Goal: Contribute content: Add original content to the website for others to see

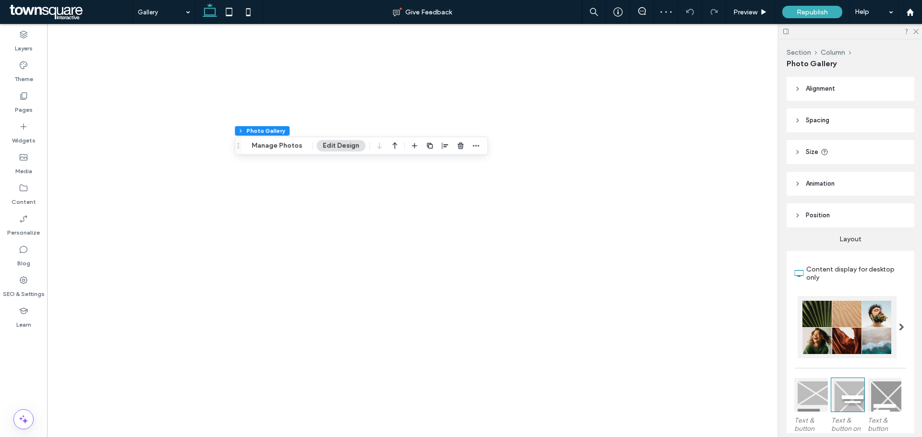
click at [281, 152] on div "Section Column Photo Gallery Manage Photos Edit Design" at bounding box center [361, 146] width 254 height 18
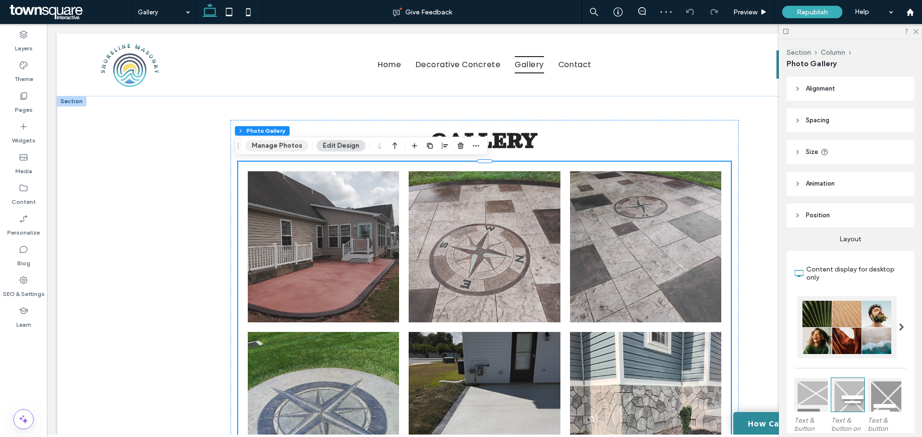
click at [290, 146] on button "Manage Photos" at bounding box center [276, 146] width 63 height 12
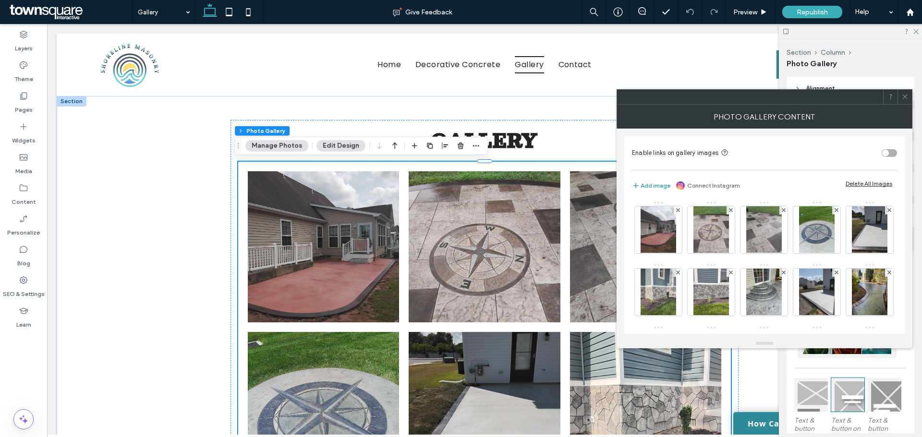
click at [658, 186] on button "Add image" at bounding box center [651, 186] width 38 height 12
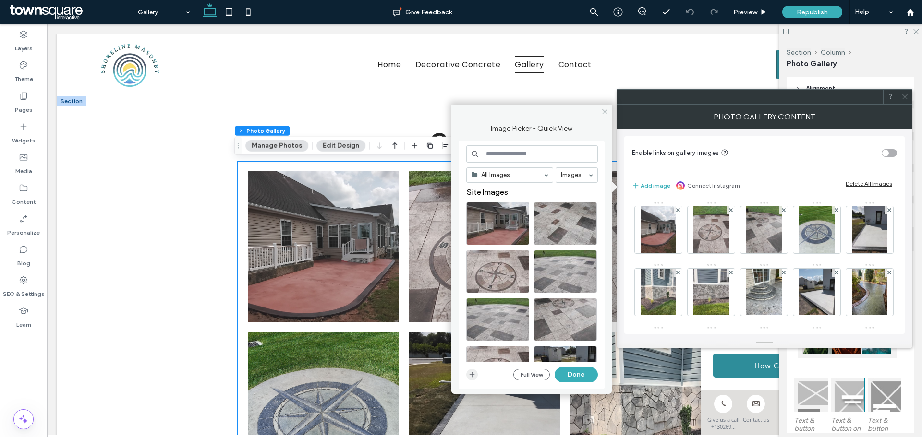
click at [472, 374] on icon "button" at bounding box center [472, 375] width 8 height 8
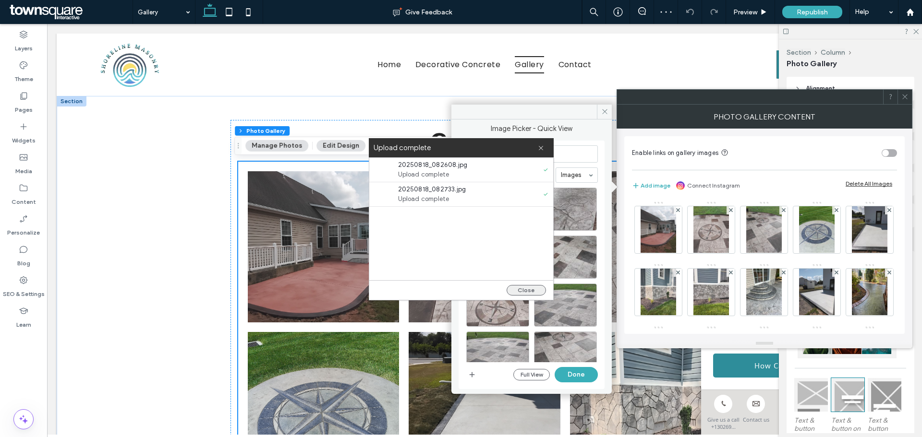
click at [529, 287] on button "Close" at bounding box center [526, 290] width 39 height 11
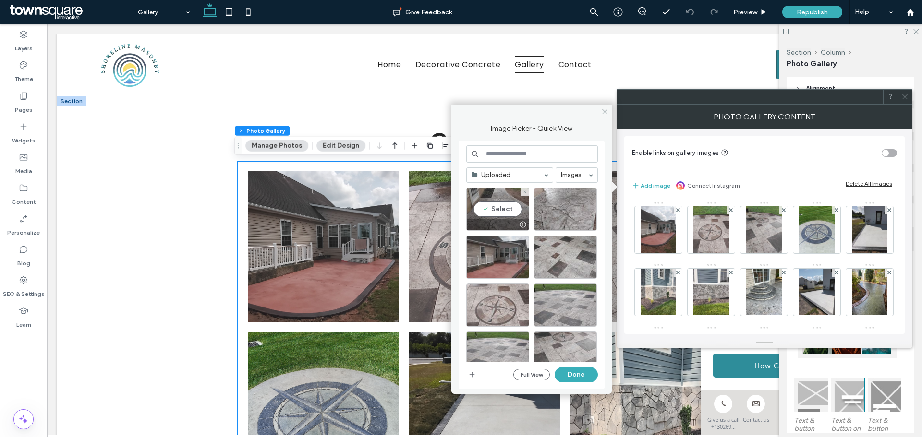
drag, startPoint x: 516, startPoint y: 204, endPoint x: 557, endPoint y: 206, distance: 41.8
click at [516, 203] on div "Select" at bounding box center [497, 209] width 63 height 43
click at [558, 206] on div "Select" at bounding box center [565, 209] width 63 height 43
click at [572, 373] on button "Done" at bounding box center [576, 374] width 43 height 15
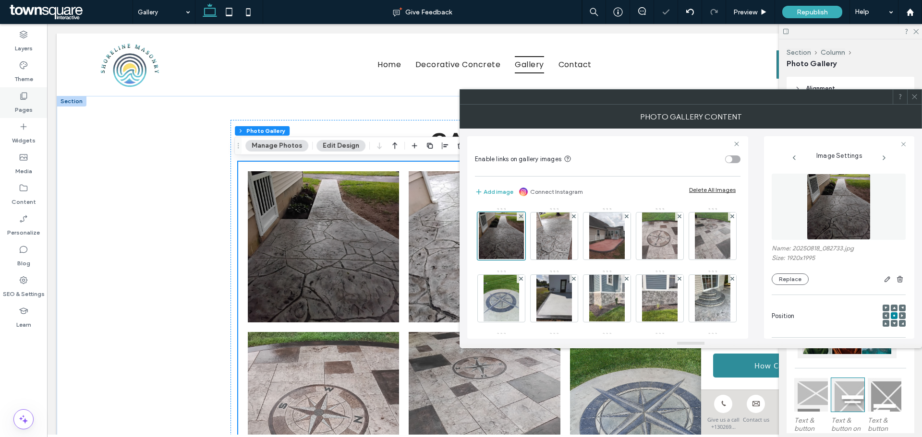
click at [28, 111] on label "Pages" at bounding box center [24, 107] width 18 height 13
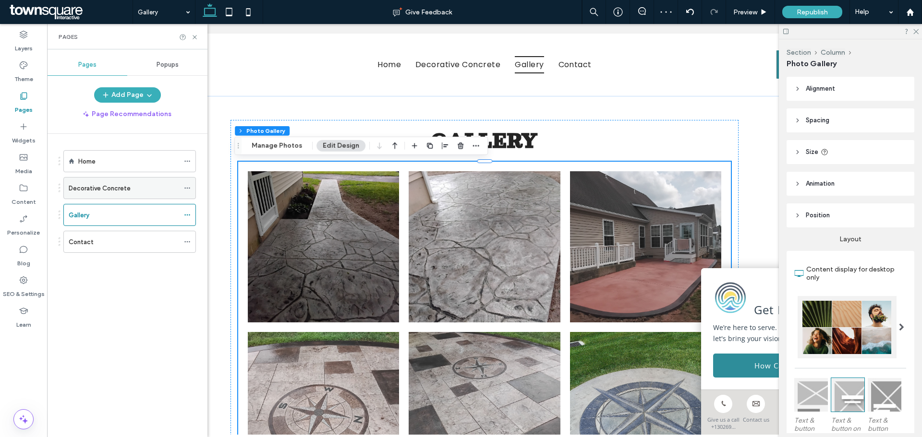
click at [114, 181] on div "Decorative Concrete" at bounding box center [124, 188] width 110 height 21
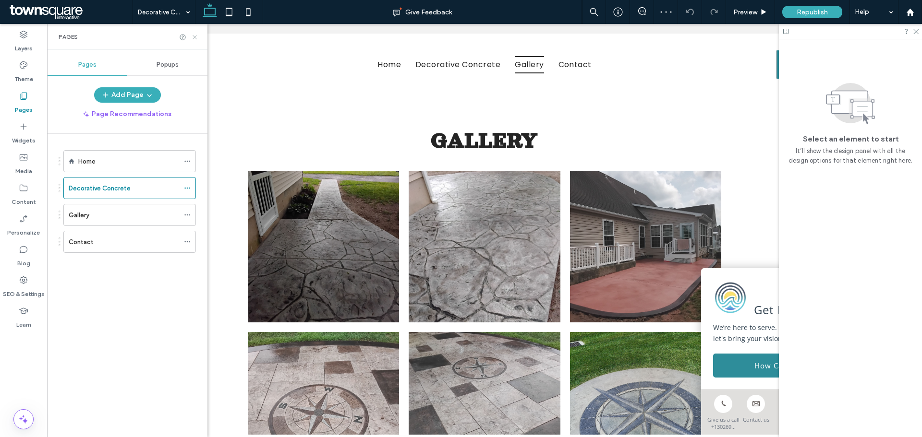
click at [194, 37] on use at bounding box center [195, 37] width 4 height 4
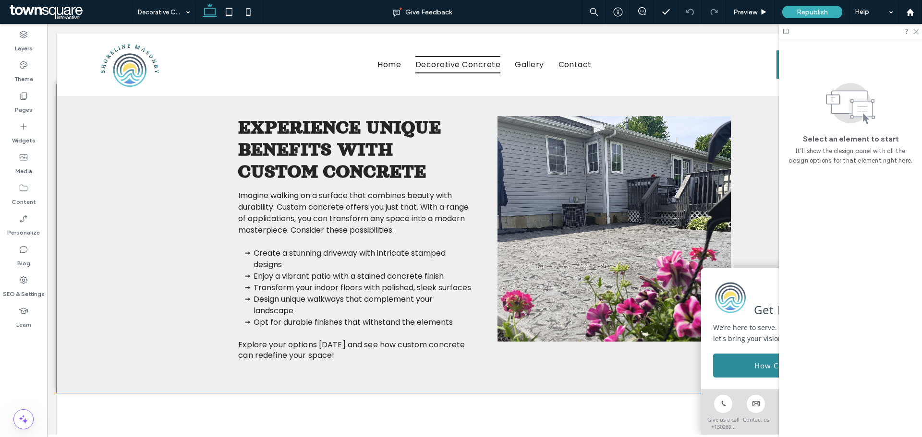
scroll to position [480, 0]
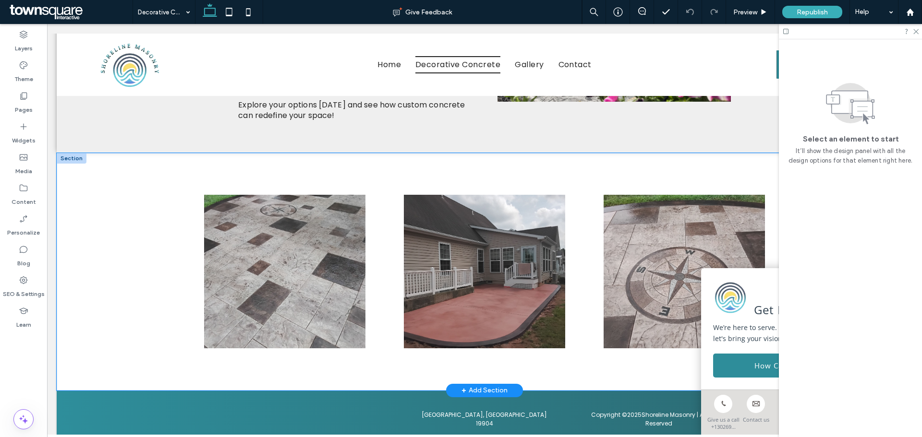
click at [155, 263] on div at bounding box center [485, 272] width 856 height 238
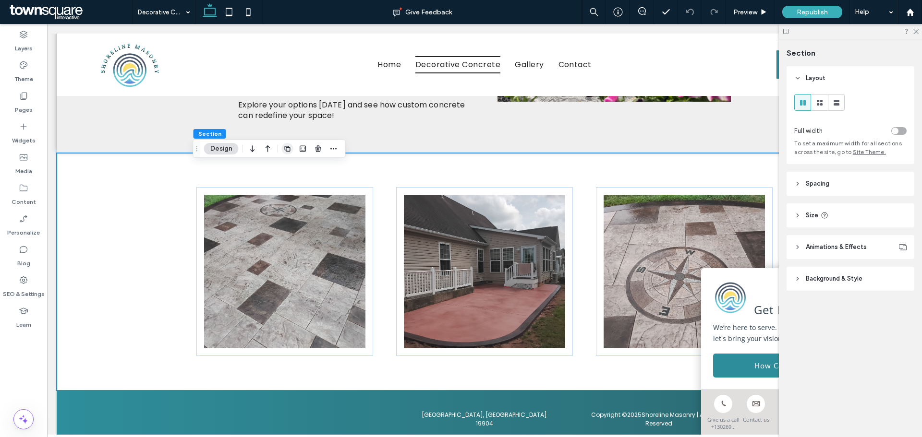
click at [284, 151] on icon "button" at bounding box center [288, 149] width 8 height 8
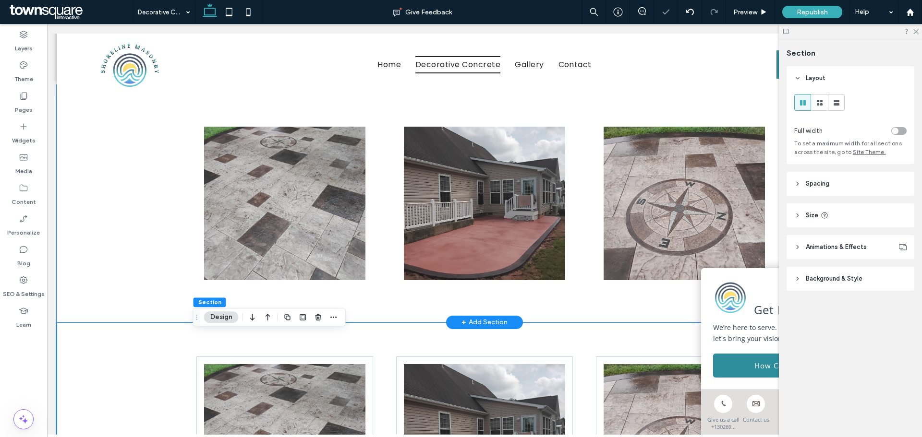
scroll to position [672, 0]
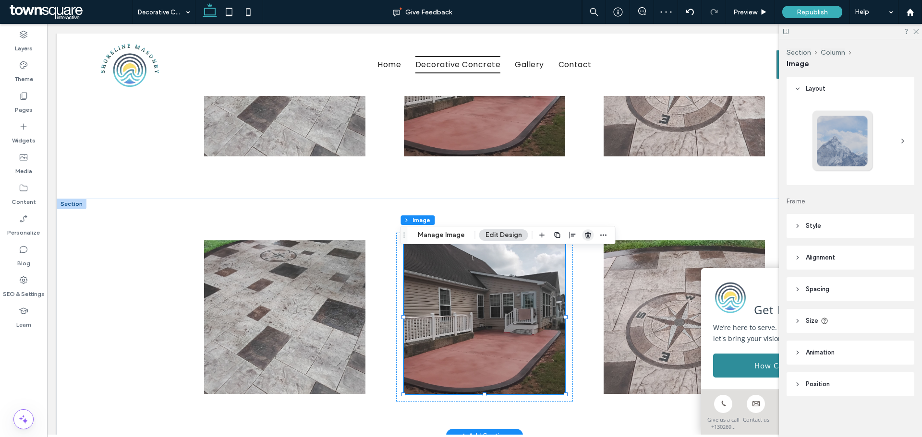
drag, startPoint x: 584, startPoint y: 236, endPoint x: 502, endPoint y: 235, distance: 82.6
click at [584, 236] on icon "button" at bounding box center [588, 235] width 8 height 8
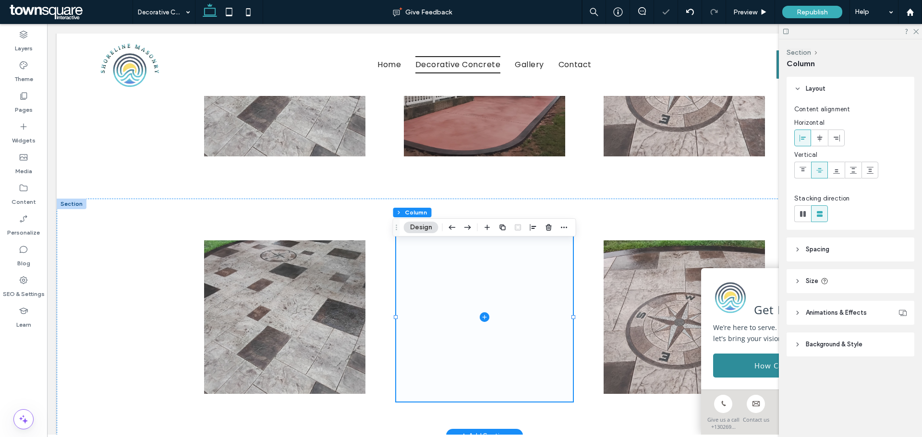
click at [504, 286] on span at bounding box center [484, 317] width 177 height 169
click at [547, 228] on icon "button" at bounding box center [549, 228] width 8 height 8
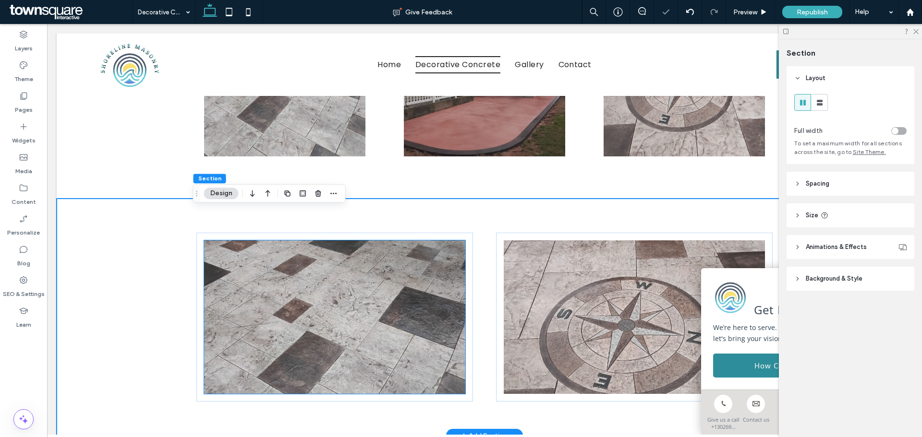
click at [399, 308] on img at bounding box center [334, 318] width 261 height 154
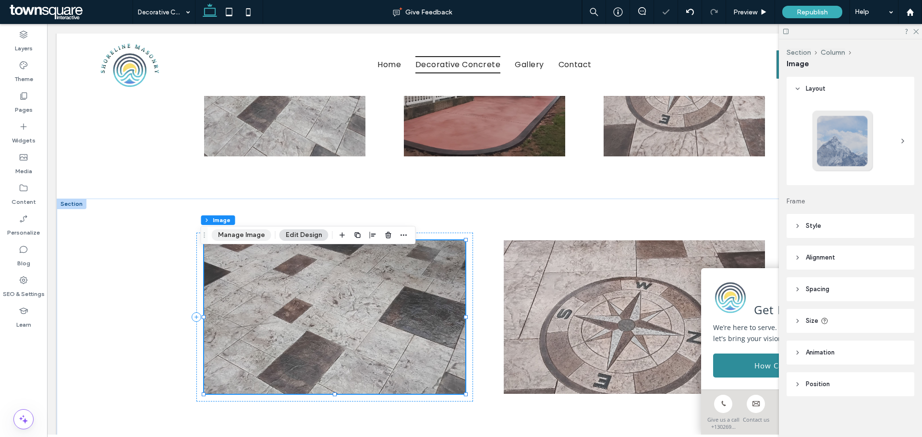
click at [255, 234] on button "Manage Image" at bounding box center [242, 236] width 60 height 12
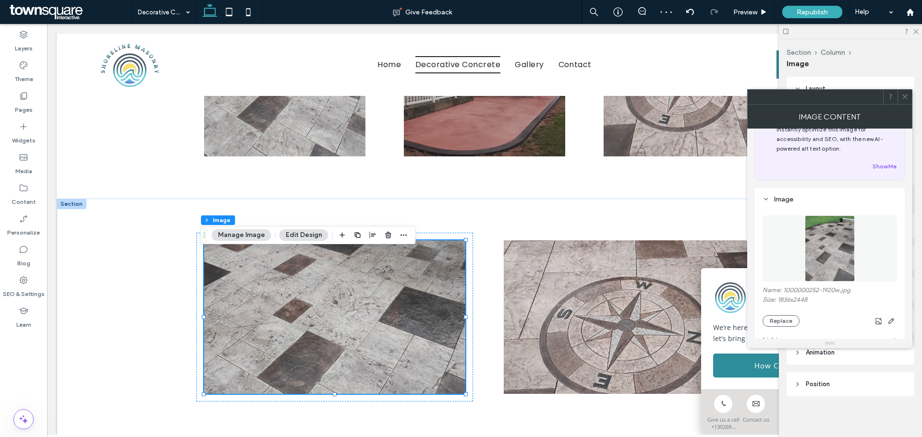
scroll to position [48, 0]
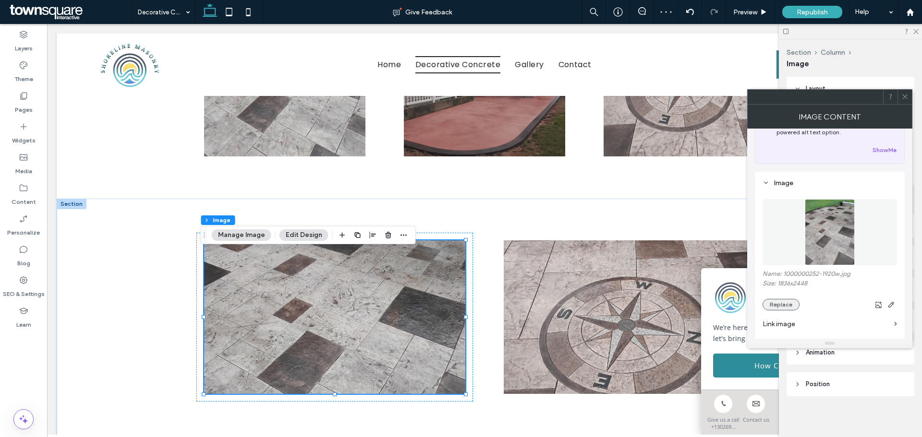
click at [784, 307] on button "Replace" at bounding box center [781, 305] width 37 height 12
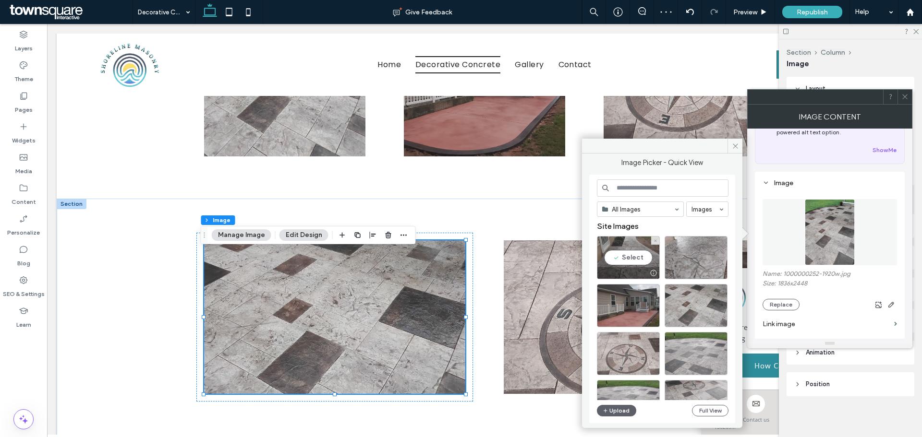
click at [632, 253] on div "Select" at bounding box center [628, 257] width 63 height 43
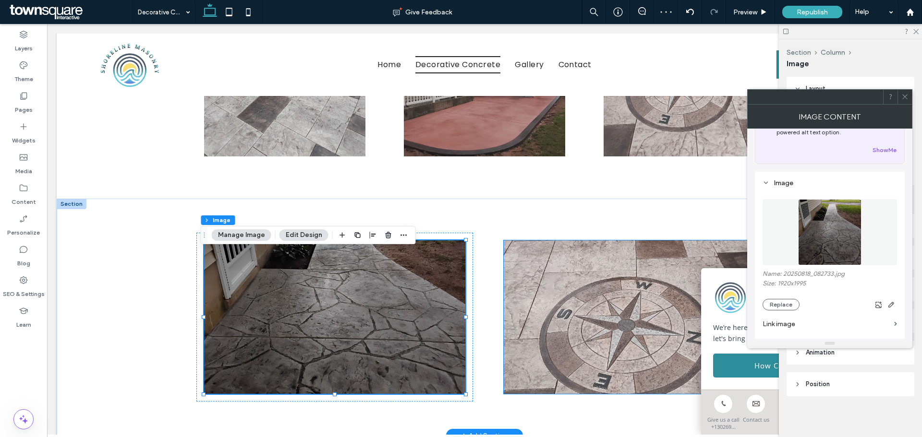
click at [538, 310] on img at bounding box center [634, 318] width 261 height 154
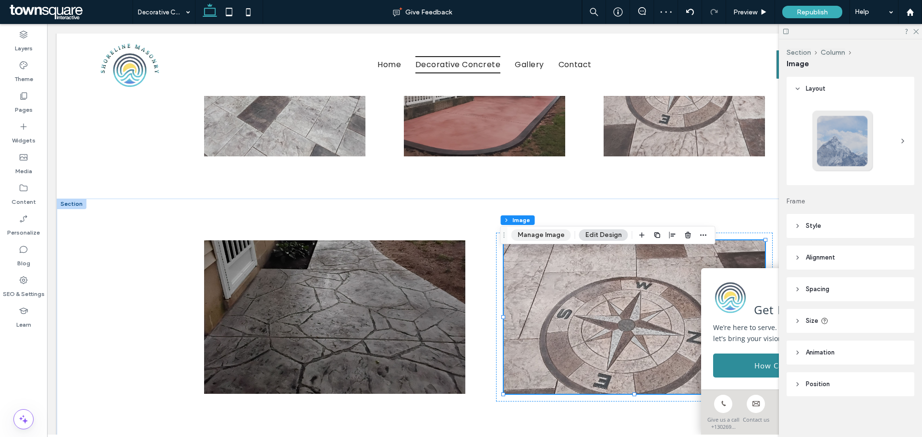
click at [548, 235] on button "Manage Image" at bounding box center [541, 236] width 60 height 12
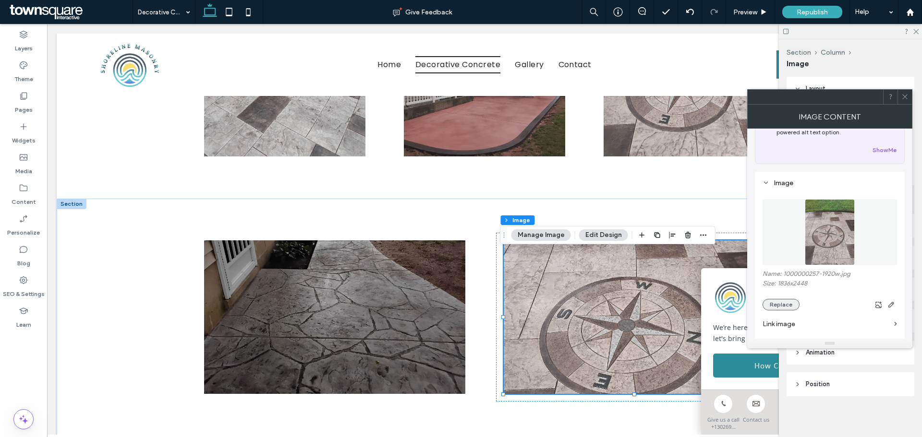
click at [779, 307] on button "Replace" at bounding box center [781, 305] width 37 height 12
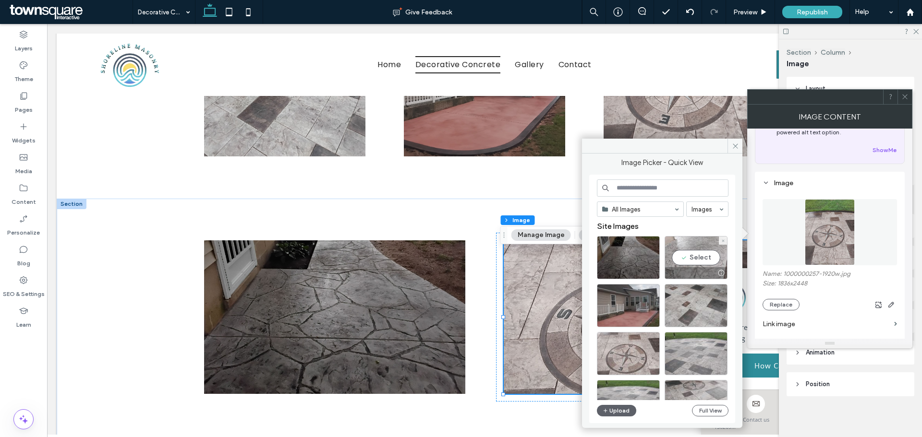
click at [696, 256] on div "Select" at bounding box center [696, 257] width 63 height 43
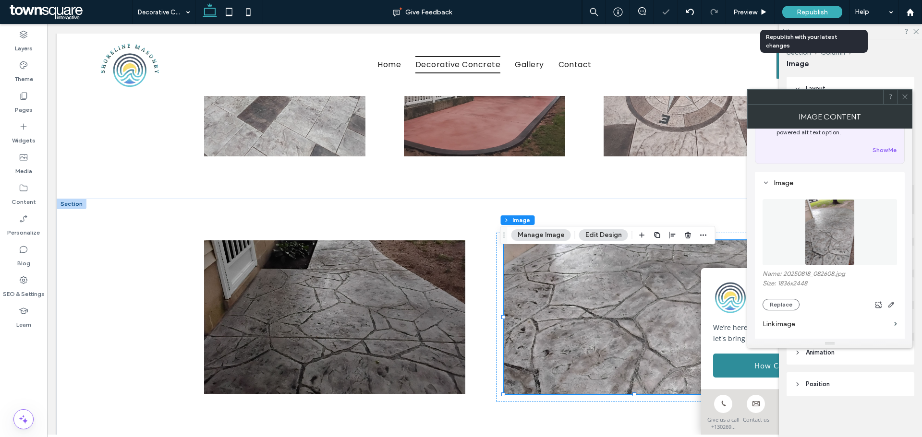
click at [802, 13] on span "Republish" at bounding box center [812, 12] width 31 height 8
